Goal: Information Seeking & Learning: Find specific page/section

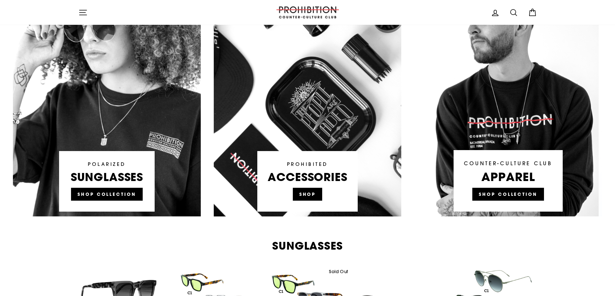
scroll to position [323, 0]
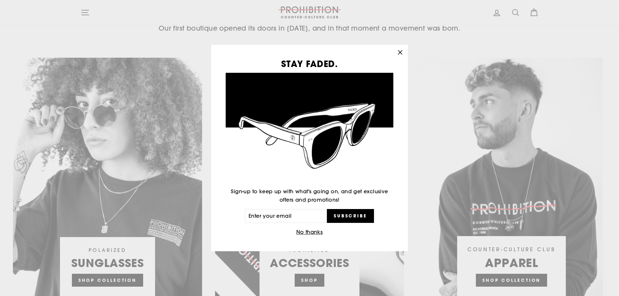
click at [398, 56] on icon "button" at bounding box center [400, 52] width 9 height 9
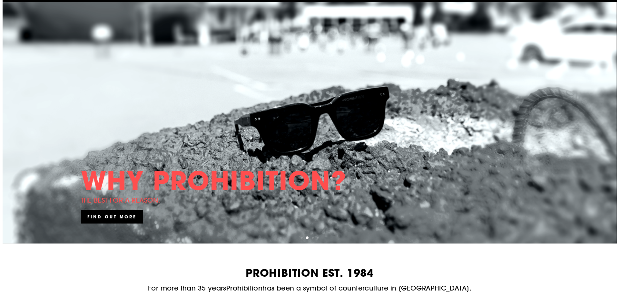
scroll to position [0, 0]
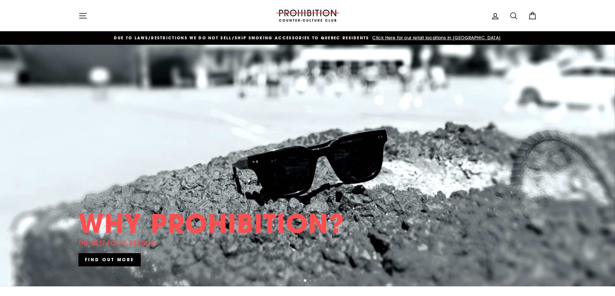
click at [84, 12] on icon "button" at bounding box center [82, 15] width 9 height 9
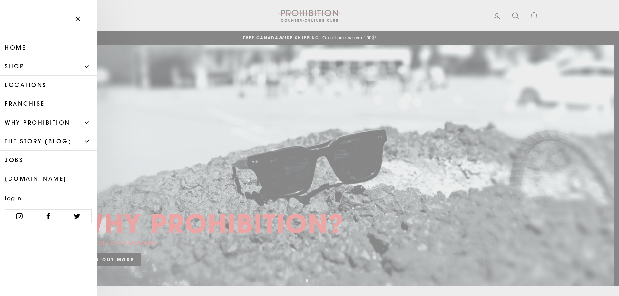
click at [32, 67] on link "Shop" at bounding box center [38, 66] width 77 height 19
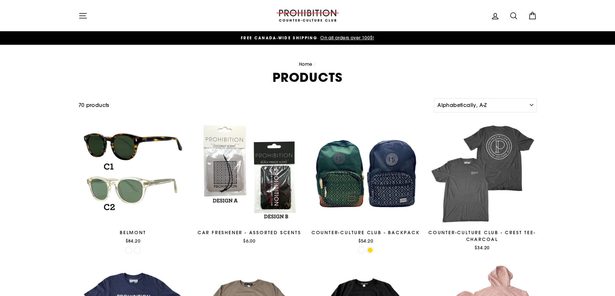
click at [81, 17] on icon "button" at bounding box center [82, 15] width 9 height 9
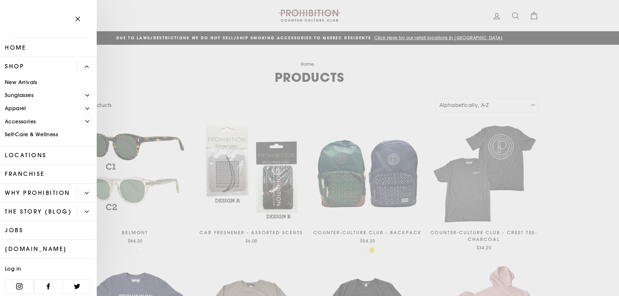
click at [23, 119] on link "Accessories" at bounding box center [41, 121] width 83 height 13
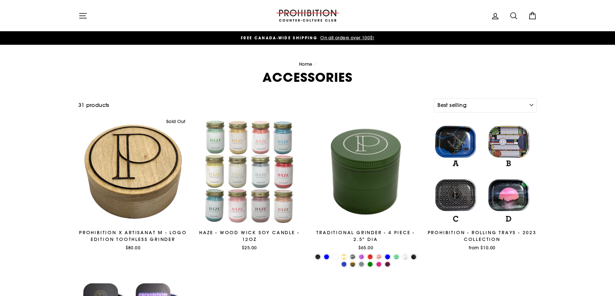
select select "best-selling"
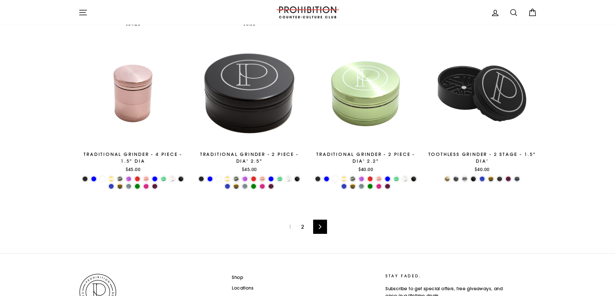
scroll to position [933, 0]
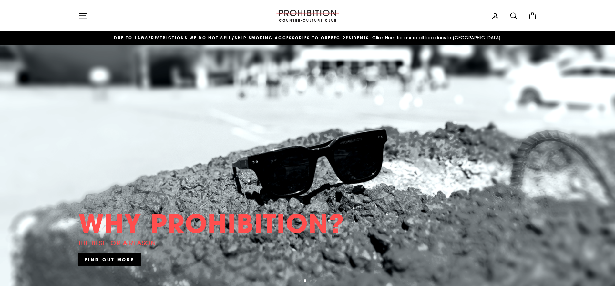
click at [510, 17] on icon at bounding box center [513, 15] width 9 height 9
click at [465, 15] on input "Search our store" at bounding box center [304, 16] width 425 height 22
drag, startPoint x: 465, startPoint y: 15, endPoint x: 422, endPoint y: 13, distance: 42.4
click at [422, 13] on input "Search our store" at bounding box center [304, 16] width 425 height 22
click at [421, 13] on input "Search our store" at bounding box center [304, 16] width 425 height 22
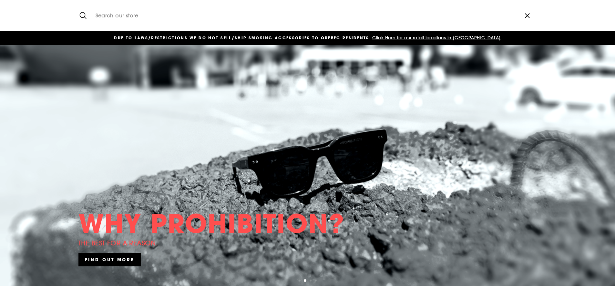
type input "r"
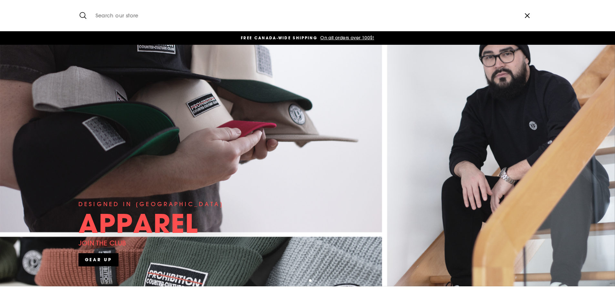
click at [431, 77] on link at bounding box center [307, 166] width 615 height 242
click at [82, 16] on icon "button" at bounding box center [82, 15] width 9 height 9
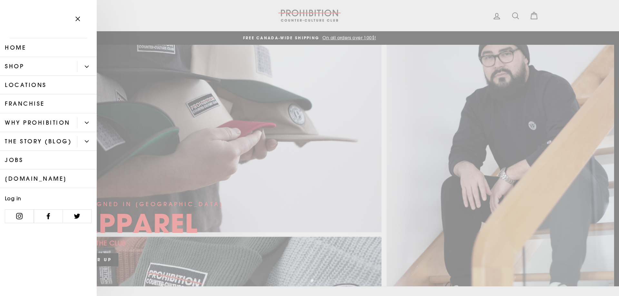
click at [57, 67] on link "Shop" at bounding box center [38, 66] width 77 height 19
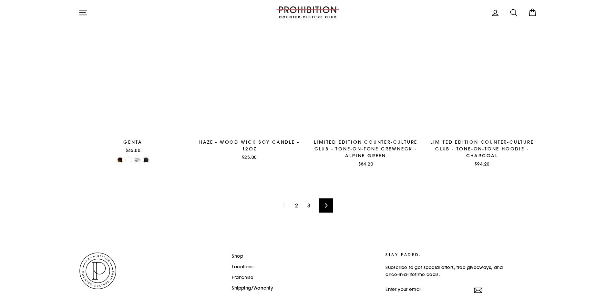
scroll to position [969, 0]
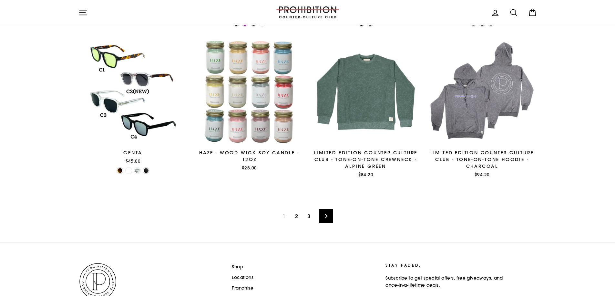
click at [293, 215] on link "2" at bounding box center [296, 216] width 11 height 10
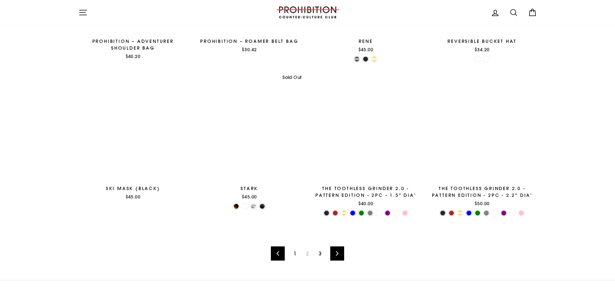
scroll to position [1037, 0]
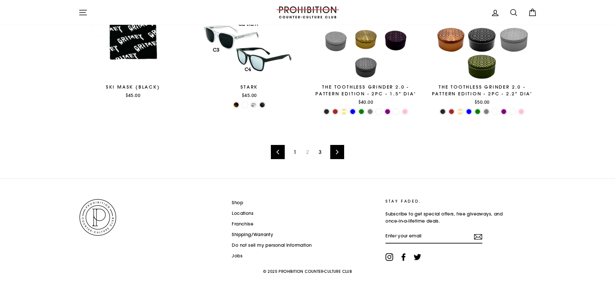
click at [324, 151] on link "3" at bounding box center [320, 152] width 11 height 10
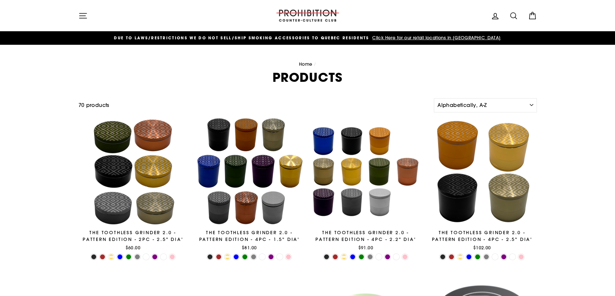
click at [83, 14] on icon "button" at bounding box center [82, 15] width 9 height 9
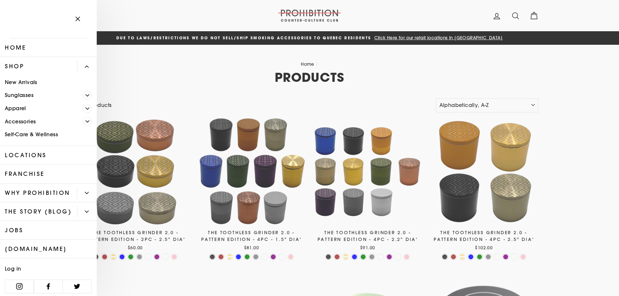
click at [43, 120] on link "Accessories" at bounding box center [41, 121] width 83 height 13
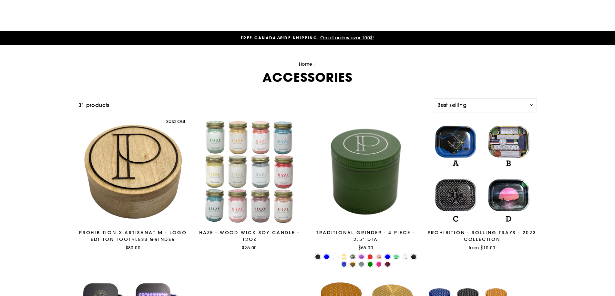
select select "best-selling"
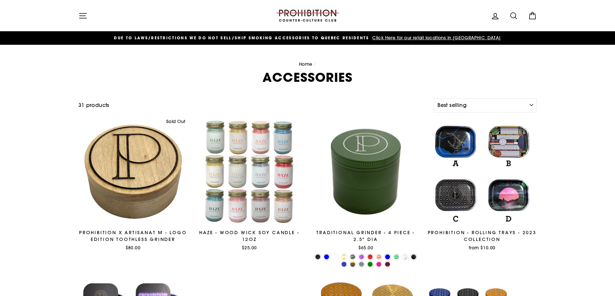
click at [181, 35] on link "DUE TO LAWS/restrictions WE DO NOT SELL/SHIP SMOKING ACCESSORIES to qUEBEC RESI…" at bounding box center [307, 38] width 455 height 7
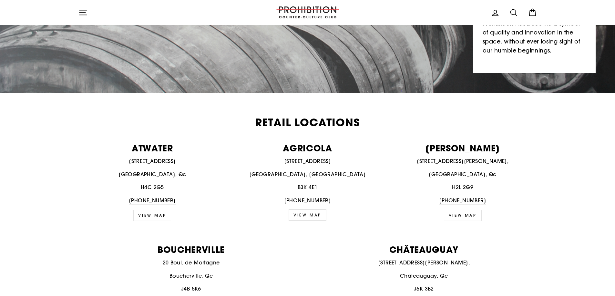
scroll to position [107, 0]
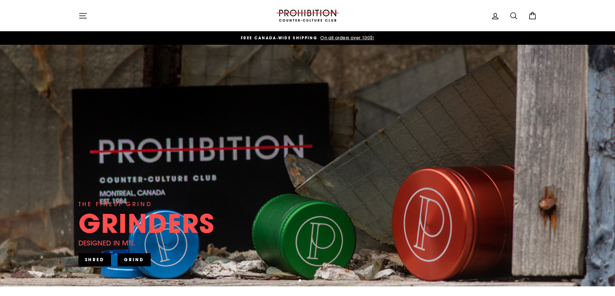
click at [510, 16] on icon at bounding box center [513, 15] width 9 height 9
click at [401, 14] on input "Search our store" at bounding box center [304, 16] width 425 height 22
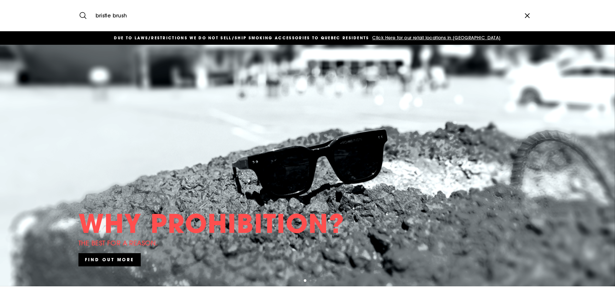
type input "bristle brush"
click at [78, 5] on button "Search" at bounding box center [85, 16] width 14 height 22
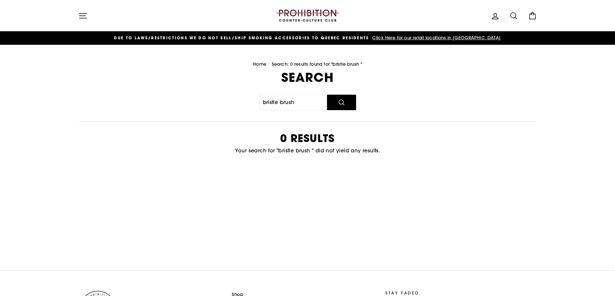
click at [490, 19] on link "Log in" at bounding box center [494, 16] width 17 height 14
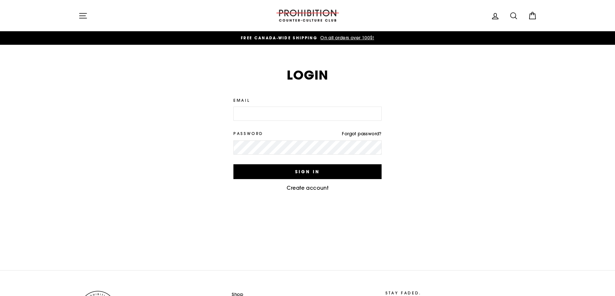
click at [305, 25] on header "Site navigation Log in Search Cart Search" at bounding box center [307, 15] width 615 height 31
click at [299, 16] on img at bounding box center [307, 16] width 65 height 12
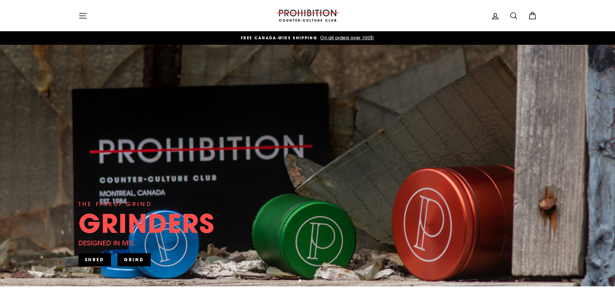
click at [299, 16] on img at bounding box center [307, 16] width 65 height 12
